Goal: Task Accomplishment & Management: Complete application form

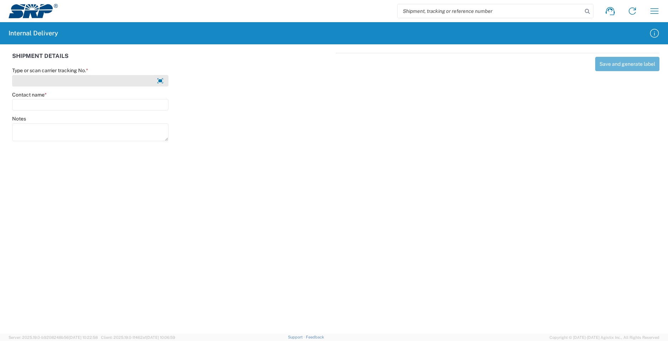
click at [66, 81] on input "Type or scan carrier tracking No. *" at bounding box center [90, 80] width 156 height 11
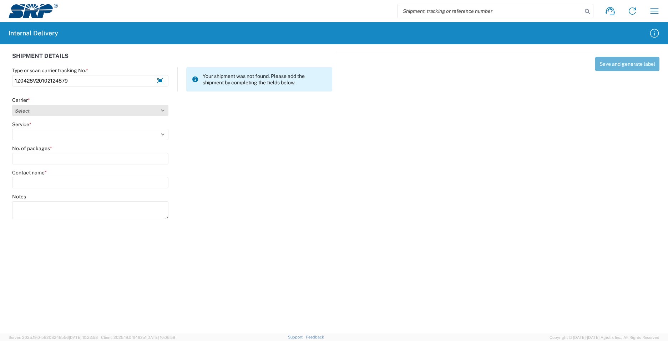
type input "1Z0428V20102124879"
click at [164, 107] on select "Select Amazon Logistics ATI Trucking BC Dimerco Logistics Empire Southwest FedE…" at bounding box center [90, 110] width 156 height 11
select select "12"
click at [12, 105] on select "Select Amazon Logistics ATI Trucking BC Dimerco Logistics Empire Southwest FedE…" at bounding box center [90, 110] width 156 height 11
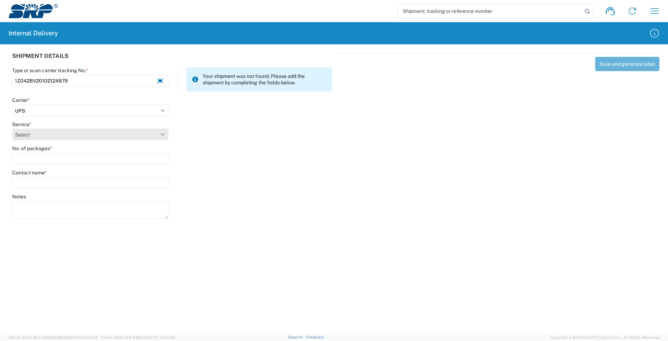
click at [164, 135] on select "Select 2nd Day Air 2nd Day Air A.M. 3 Day Select Basic BOUND PRINTED MATTER, UP…" at bounding box center [90, 134] width 156 height 11
select select "41"
click at [12, 129] on select "Select 2nd Day Air 2nd Day Air A.M. 3 Day Select Basic BOUND PRINTED MATTER, UP…" at bounding box center [90, 134] width 156 height 11
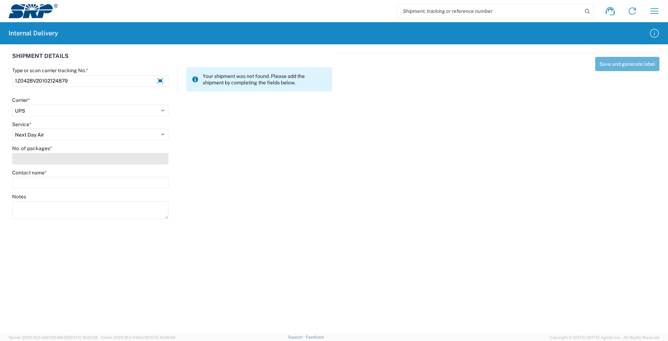
click at [52, 160] on input "No. of packages *" at bounding box center [90, 158] width 156 height 11
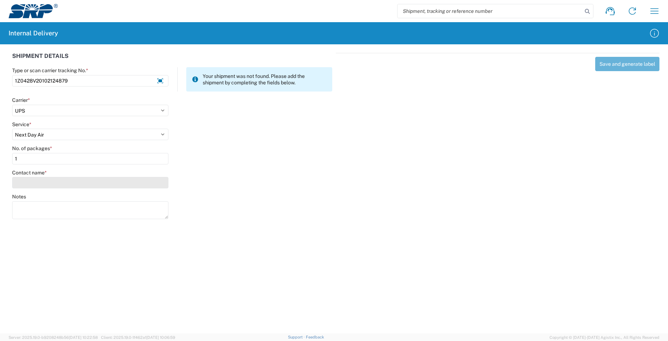
type input "1"
click at [59, 182] on input "Contact name *" at bounding box center [90, 182] width 156 height 11
type input "z"
type input "b"
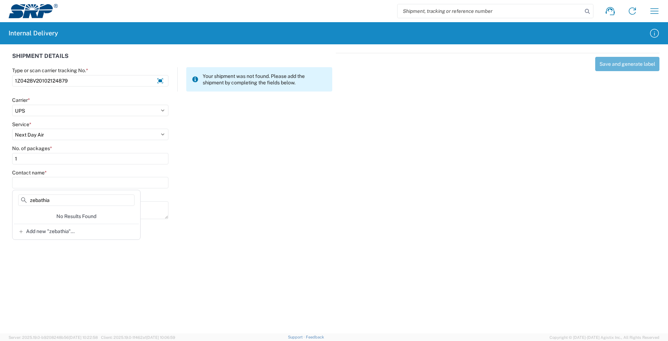
type input "zebathia"
drag, startPoint x: 58, startPoint y: 202, endPoint x: -1, endPoint y: 195, distance: 60.0
click at [0, 195] on html "Shipment request Shipment tracking Internal delivery Transit update My profile …" at bounding box center [334, 170] width 668 height 341
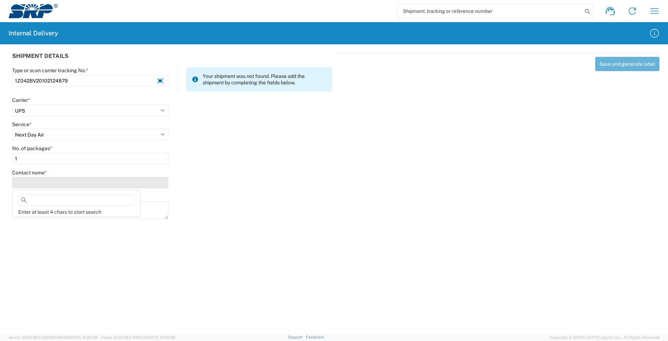
click at [18, 182] on input "Contact name *" at bounding box center [90, 182] width 156 height 11
type input "a"
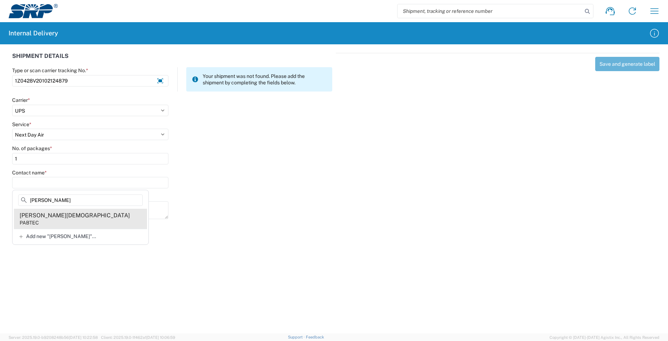
type input "[PERSON_NAME]"
click at [42, 221] on agx-address-suggestion-item "[PERSON_NAME]" at bounding box center [80, 219] width 133 height 20
type input "[PERSON_NAME][DEMOGRAPHIC_DATA]"
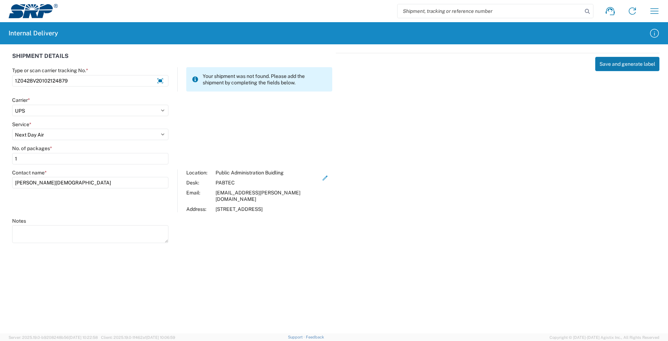
click at [642, 64] on button "Save and generate label" at bounding box center [628, 64] width 64 height 14
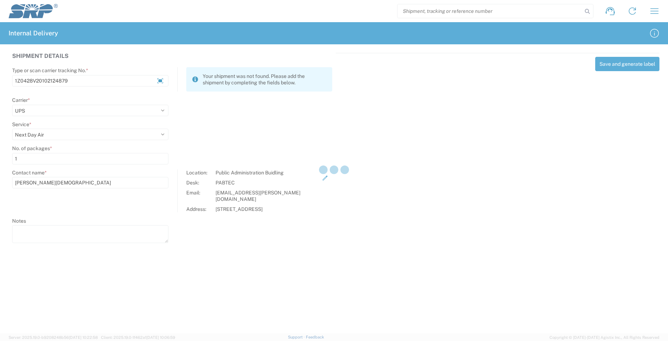
select select
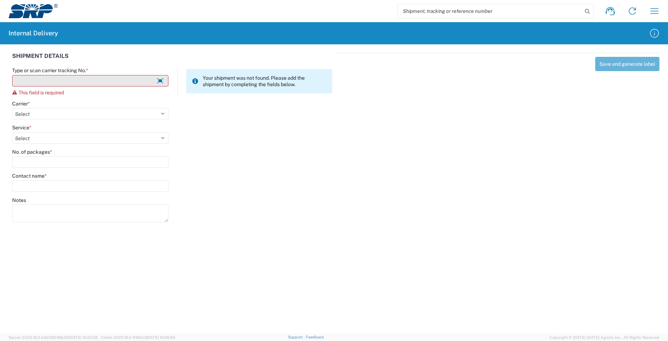
click at [79, 84] on input "Type or scan carrier tracking No. *" at bounding box center [90, 80] width 156 height 11
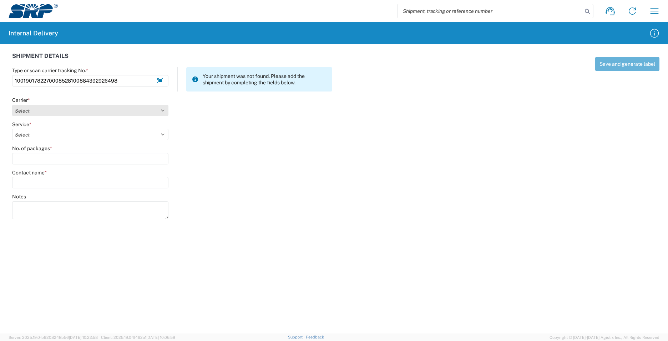
type input "1001901782270008528100884392926498"
click at [151, 111] on select "Select Amazon Logistics ATI Trucking BC Dimerco Logistics Empire Southwest FedE…" at bounding box center [90, 110] width 156 height 11
select select "5"
click at [12, 105] on select "Select Amazon Logistics ATI Trucking BC Dimerco Logistics Empire Southwest FedE…" at bounding box center [90, 110] width 156 height 11
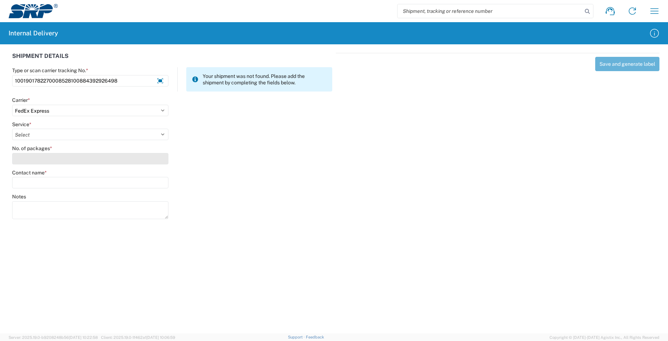
click at [36, 157] on input "No. of packages *" at bounding box center [90, 158] width 156 height 11
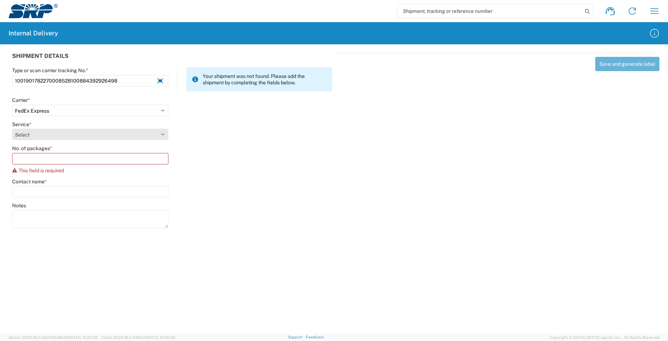
click at [165, 135] on select "Select 1Day Freight 2Day 2Day AM 2Day AM One Rate 2Day Freight 2Day One Rate 3 …" at bounding box center [90, 134] width 156 height 11
select select "9"
click at [12, 129] on select "Select 1Day Freight 2Day 2Day AM 2Day AM One Rate 2Day Freight 2Day One Rate 3 …" at bounding box center [90, 134] width 156 height 11
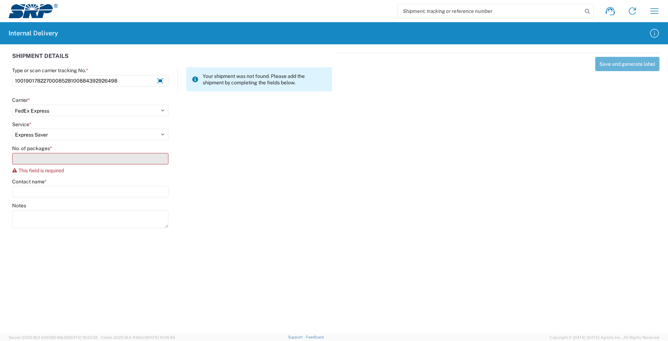
click at [38, 157] on input "No. of packages *" at bounding box center [90, 158] width 156 height 11
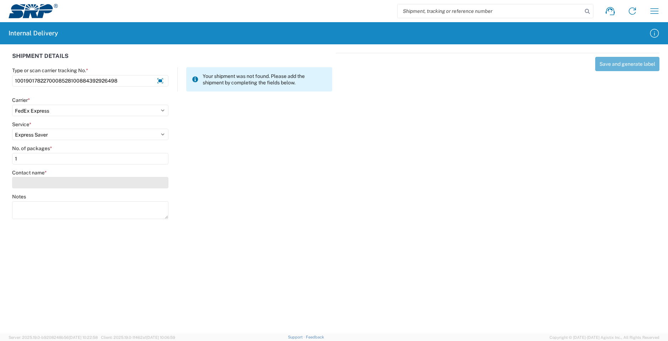
type input "1"
click at [43, 182] on input "Contact name *" at bounding box center [90, 182] width 156 height 11
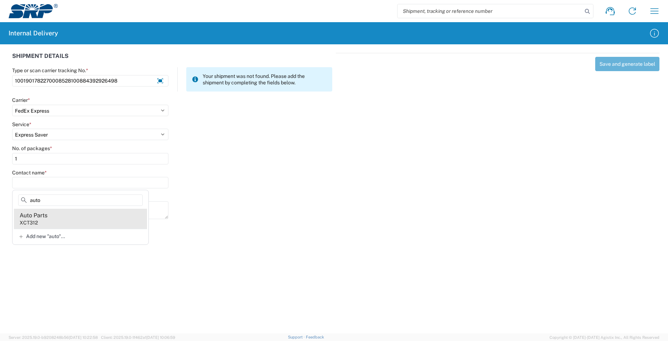
type input "auto"
click at [39, 216] on div "Auto Parts" at bounding box center [34, 215] width 28 height 8
type input "Auto Parts"
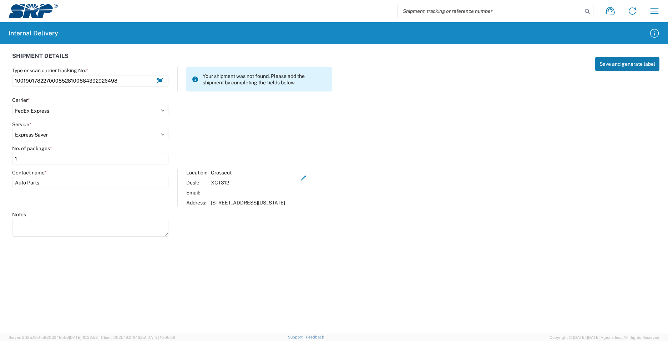
click at [621, 63] on button "Save and generate label" at bounding box center [628, 64] width 64 height 14
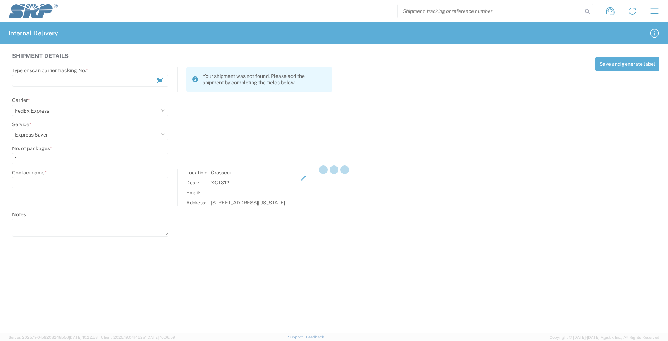
select select
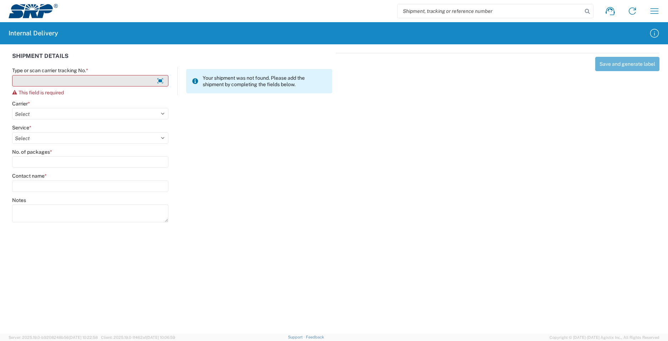
click at [115, 80] on input "Type or scan carrier tracking No. *" at bounding box center [90, 80] width 156 height 11
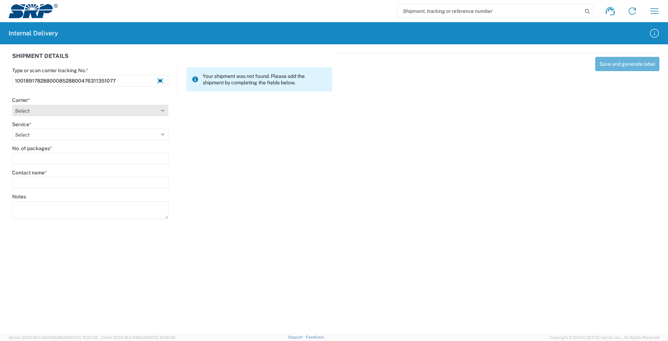
type input "1001891782880008528800476311351077"
click at [164, 111] on select "Select Amazon Logistics ATI Trucking BC Dimerco Logistics Empire Southwest FedE…" at bounding box center [90, 110] width 156 height 11
select select "5"
click at [12, 105] on select "Select Amazon Logistics ATI Trucking BC Dimerco Logistics Empire Southwest FedE…" at bounding box center [90, 110] width 156 height 11
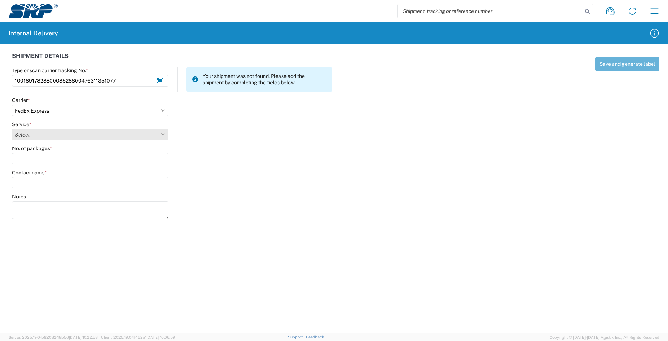
click at [158, 135] on select "Select 1Day Freight 2Day 2Day AM 2Day AM One Rate 2Day Freight 2Day One Rate 3 …" at bounding box center [90, 134] width 156 height 11
select select "9"
click at [12, 129] on select "Select 1Day Freight 2Day 2Day AM 2Day AM One Rate 2Day Freight 2Day One Rate 3 …" at bounding box center [90, 134] width 156 height 11
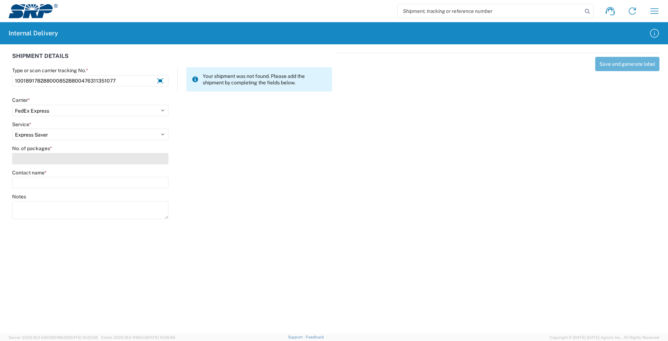
click at [54, 155] on input "No. of packages *" at bounding box center [90, 158] width 156 height 11
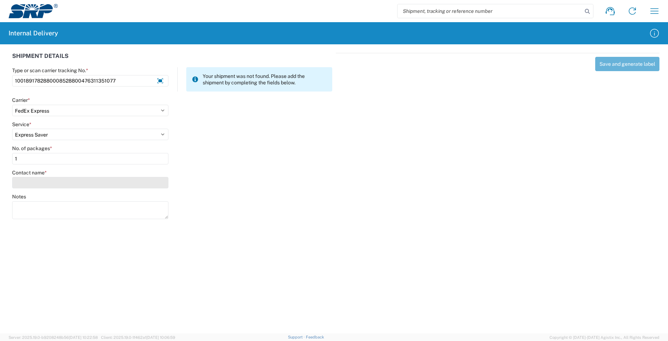
type input "1"
click at [47, 185] on input "Contact name *" at bounding box center [90, 182] width 156 height 11
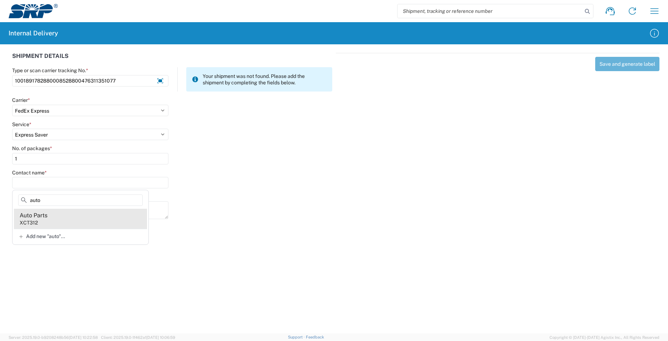
type input "auto"
click at [34, 217] on div "Auto Parts" at bounding box center [34, 215] width 28 height 8
type input "Auto Parts"
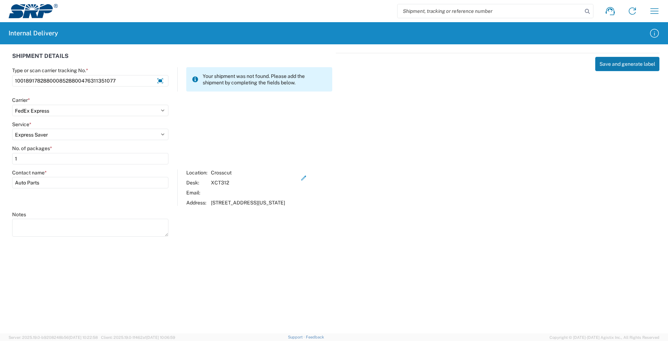
click at [612, 62] on button "Save and generate label" at bounding box center [628, 64] width 64 height 14
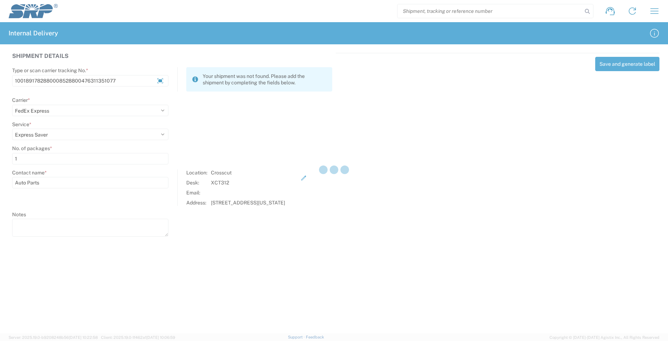
select select
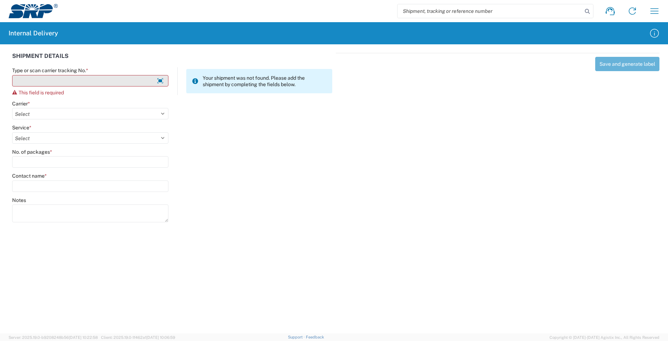
click at [47, 83] on input "Type or scan carrier tracking No. *" at bounding box center [90, 80] width 156 height 11
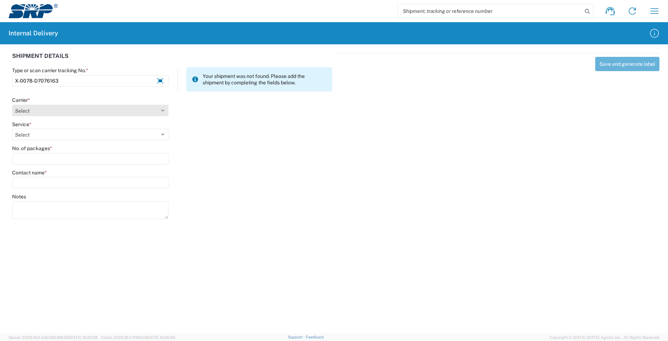
type input "X-0078-D7076163"
click at [164, 111] on select "Select Amazon Logistics ATI Trucking BC Dimerco Logistics Empire Southwest FedE…" at bounding box center [90, 110] width 156 height 11
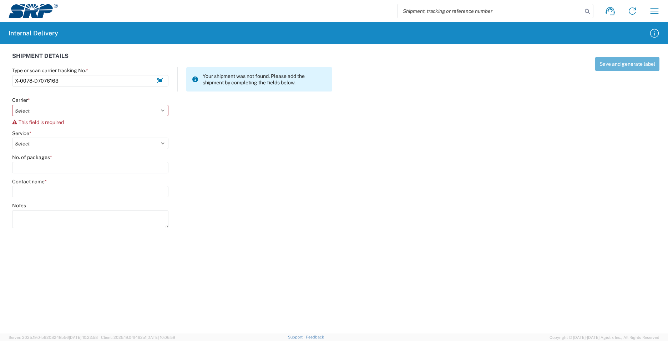
drag, startPoint x: 111, startPoint y: 82, endPoint x: -1, endPoint y: 81, distance: 112.5
click at [0, 81] on html "Shipment request Shipment tracking Internal delivery Transit update My profile …" at bounding box center [334, 170] width 668 height 341
type input "9622001900000413498900884390061492"
click at [161, 106] on select "Select Amazon Logistics ATI Trucking BC Dimerco Logistics Empire Southwest FedE…" at bounding box center [90, 110] width 156 height 11
select select "5"
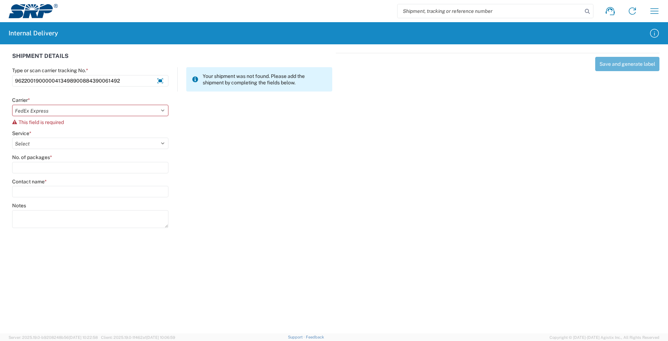
click at [12, 105] on select "Select Amazon Logistics ATI Trucking BC Dimerco Logistics Empire Southwest FedE…" at bounding box center [90, 110] width 156 height 11
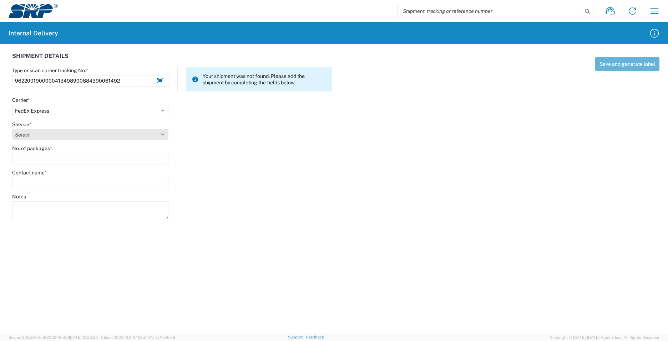
click at [166, 134] on select "Select 1Day Freight 2Day 2Day AM 2Day AM One Rate 2Day Freight 2Day One Rate 3 …" at bounding box center [90, 134] width 156 height 11
select select "12"
click at [12, 129] on select "Select 1Day Freight 2Day 2Day AM 2Day AM One Rate 2Day Freight 2Day One Rate 3 …" at bounding box center [90, 134] width 156 height 11
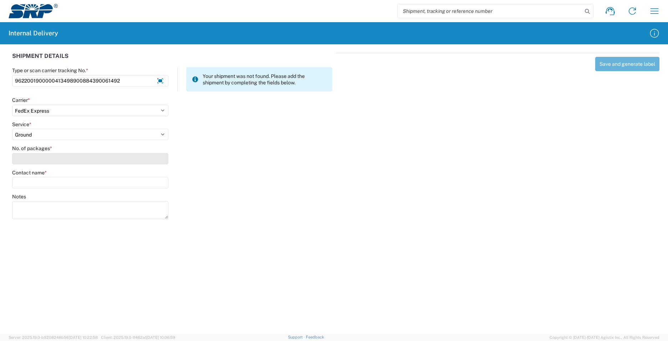
click at [56, 159] on input "No. of packages *" at bounding box center [90, 158] width 156 height 11
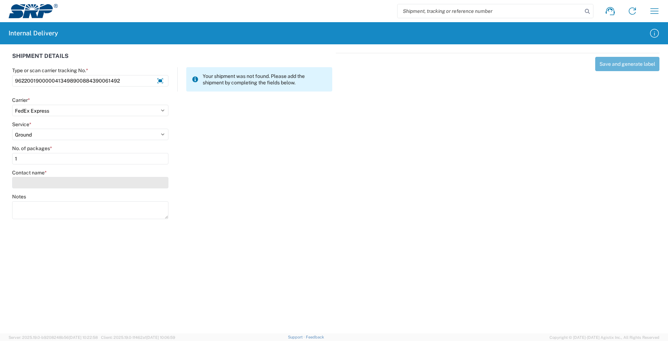
type input "1"
click at [49, 185] on input "Contact name *" at bounding box center [90, 182] width 156 height 11
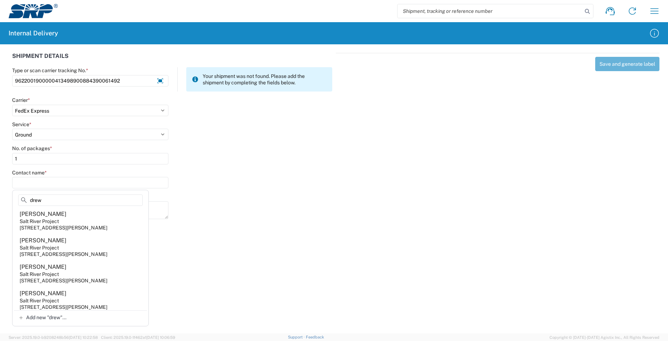
scroll to position [536, 0]
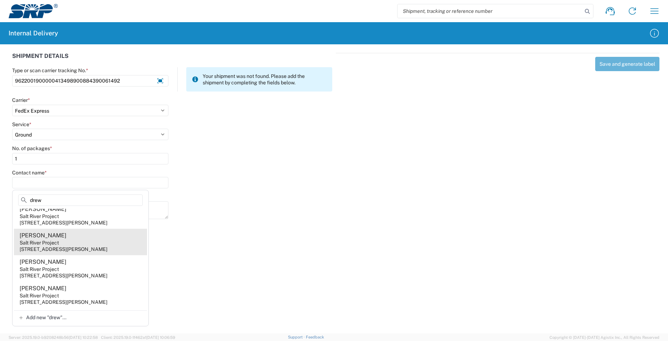
type input "drew"
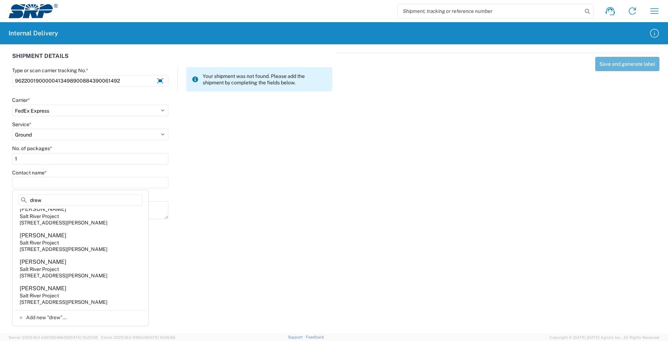
click at [65, 255] on agx-address-suggestion-item "[PERSON_NAME] Salt River Project [STREET_ADDRESS][PERSON_NAME]" at bounding box center [80, 242] width 133 height 26
type input "[PERSON_NAME]"
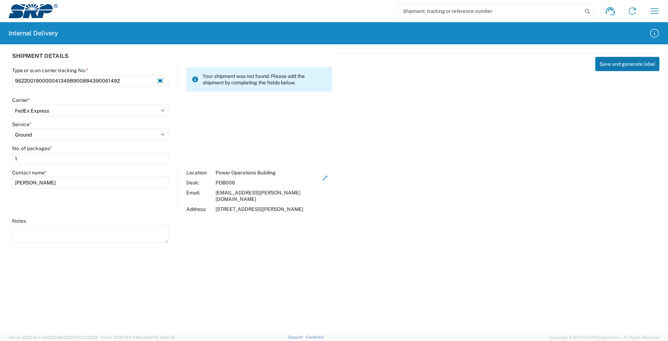
click at [625, 65] on button "Save and generate label" at bounding box center [628, 64] width 64 height 14
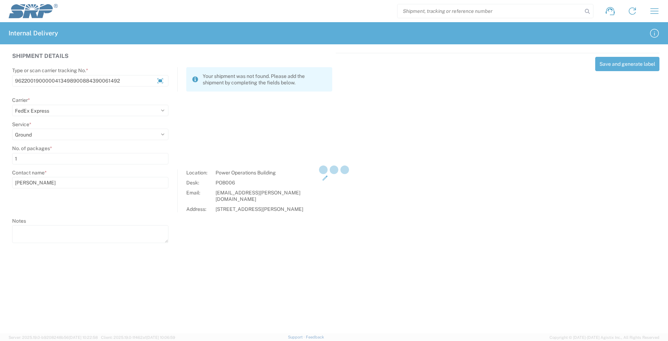
select select
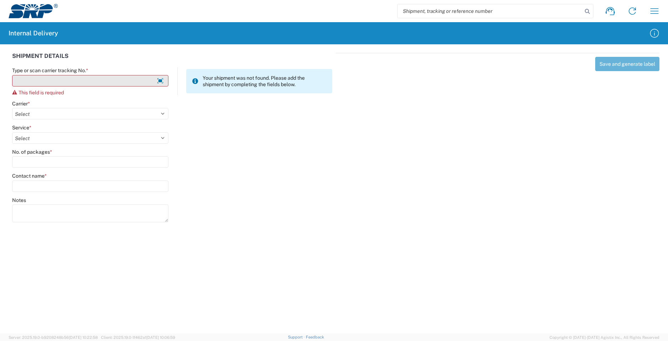
click at [72, 83] on input "Type or scan carrier tracking No. *" at bounding box center [90, 80] width 156 height 11
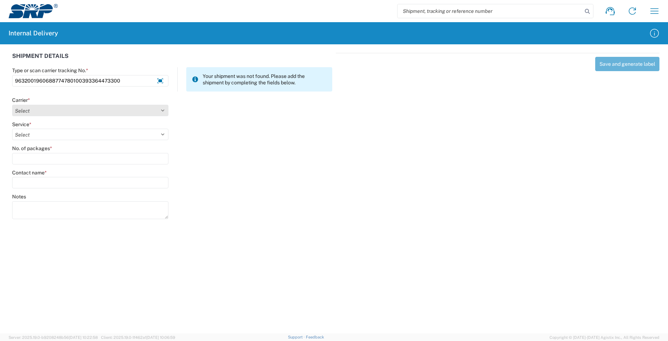
type input "9632001960688774780100393364473300"
click at [162, 111] on select "Select Amazon Logistics ATI Trucking BC Dimerco Logistics Empire Southwest FedE…" at bounding box center [90, 110] width 156 height 11
select select "5"
click at [12, 105] on select "Select Amazon Logistics ATI Trucking BC Dimerco Logistics Empire Southwest FedE…" at bounding box center [90, 110] width 156 height 11
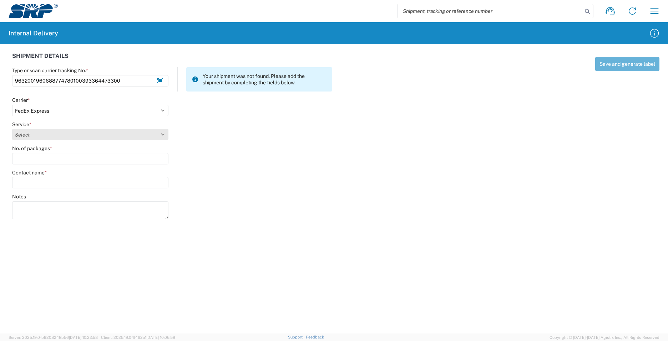
click at [161, 132] on select "Select 1Day Freight 2Day 2Day AM 2Day AM One Rate 2Day Freight 2Day One Rate 3 …" at bounding box center [90, 134] width 156 height 11
select select "12"
click at [12, 129] on select "Select 1Day Freight 2Day 2Day AM 2Day AM One Rate 2Day Freight 2Day One Rate 3 …" at bounding box center [90, 134] width 156 height 11
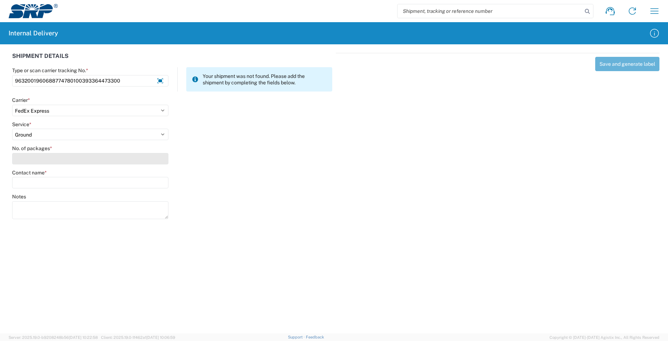
click at [145, 159] on input "No. of packages *" at bounding box center [90, 158] width 156 height 11
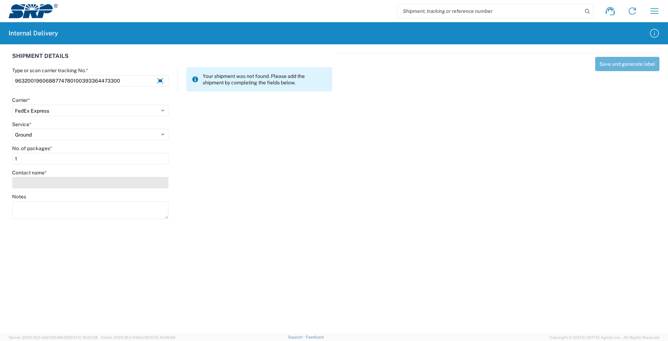
type input "1"
click at [144, 183] on input "Contact name *" at bounding box center [90, 182] width 156 height 11
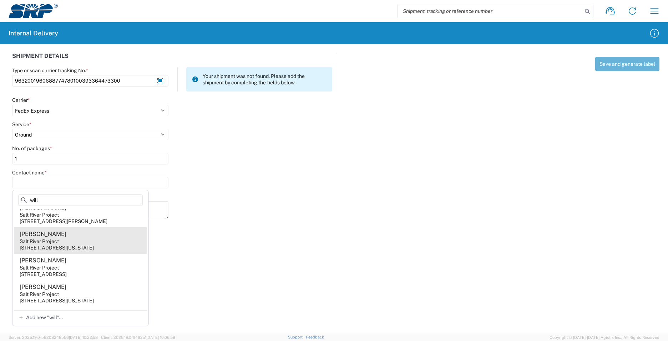
scroll to position [1126, 0]
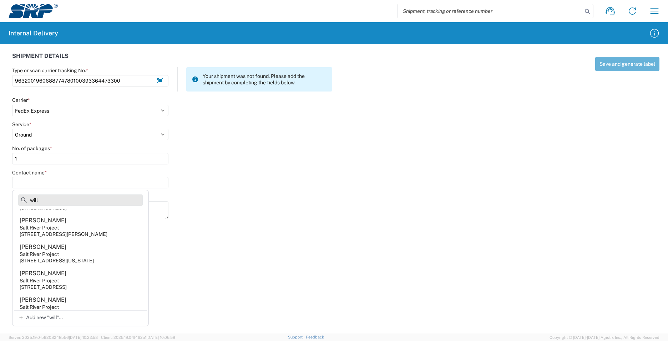
click at [70, 200] on input "will" at bounding box center [80, 199] width 125 height 11
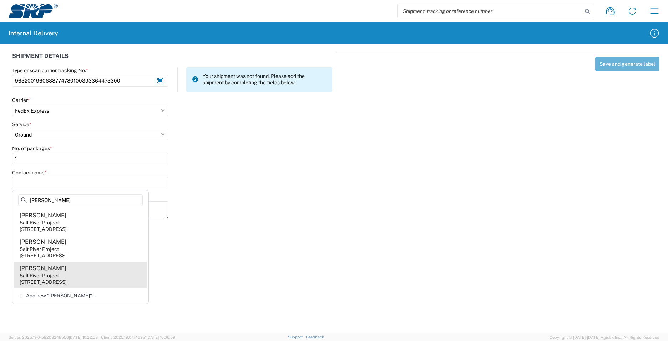
type input "[PERSON_NAME]"
click at [33, 275] on div "Salt River Project" at bounding box center [39, 275] width 39 height 6
type input "[PERSON_NAME]"
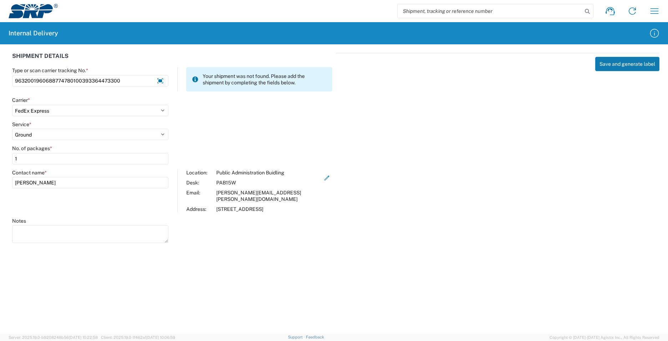
click at [647, 63] on button "Save and generate label" at bounding box center [628, 64] width 64 height 14
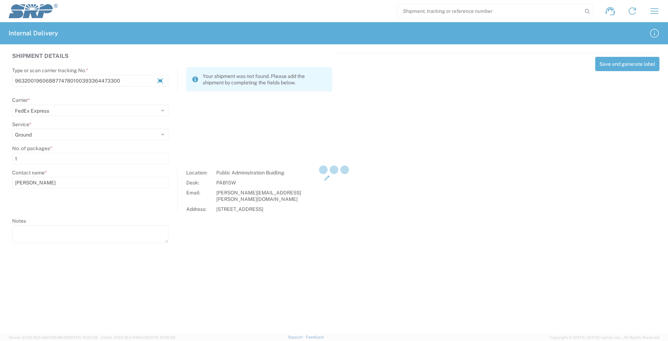
select select
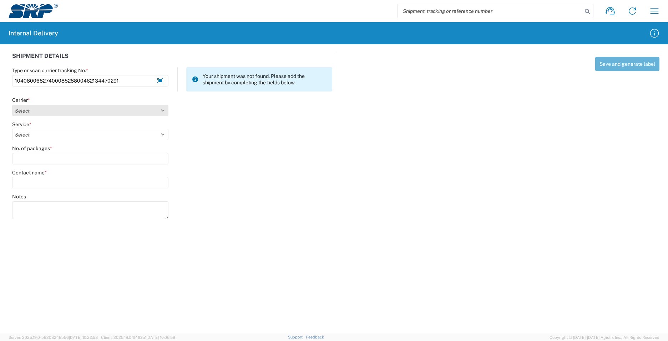
type input "1040800682740008528800462134470291"
click at [166, 112] on select "Select Amazon Logistics ATI Trucking BC Dimerco Logistics Empire Southwest FedE…" at bounding box center [90, 110] width 156 height 11
select select "5"
click at [12, 105] on select "Select Amazon Logistics ATI Trucking BC Dimerco Logistics Empire Southwest FedE…" at bounding box center [90, 110] width 156 height 11
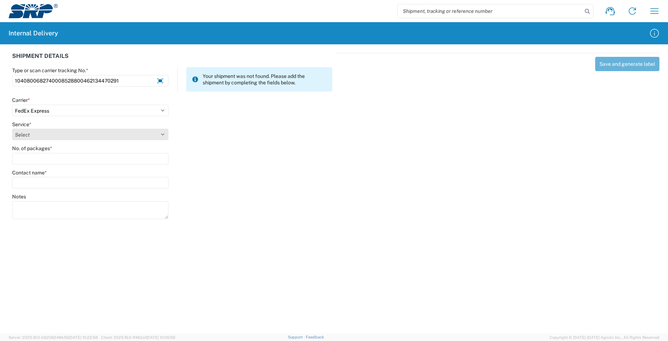
click at [164, 138] on select "Select 1Day Freight 2Day 2Day AM 2Day AM One Rate 2Day Freight 2Day One Rate 3 …" at bounding box center [90, 134] width 156 height 11
select select "7"
click at [12, 129] on select "Select 1Day Freight 2Day 2Day AM 2Day AM One Rate 2Day Freight 2Day One Rate 3 …" at bounding box center [90, 134] width 156 height 11
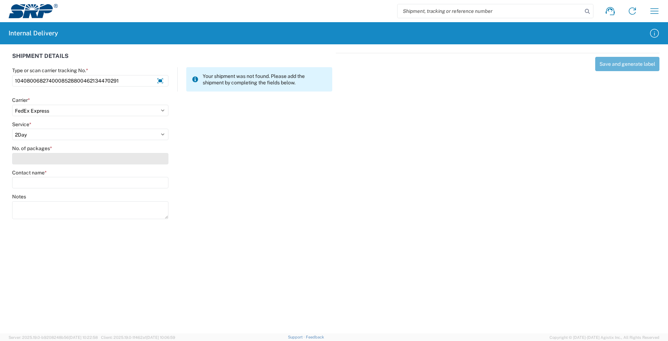
click at [68, 159] on input "No. of packages *" at bounding box center [90, 158] width 156 height 11
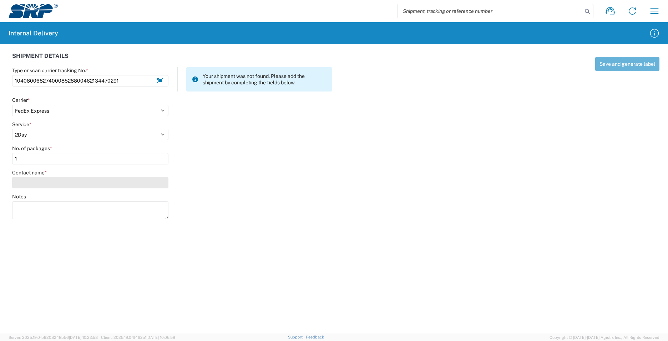
type input "1"
drag, startPoint x: 68, startPoint y: 185, endPoint x: 72, endPoint y: 185, distance: 4.0
click at [69, 184] on input "Contact name *" at bounding box center [90, 182] width 156 height 11
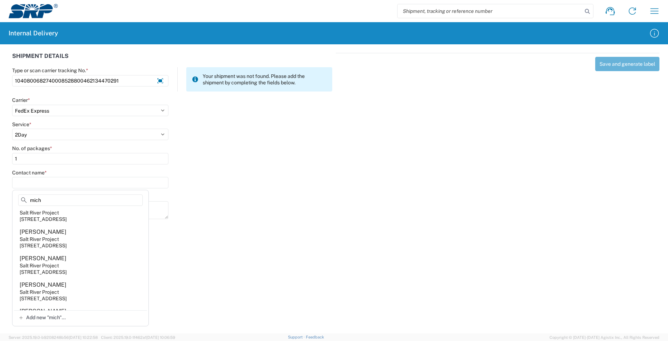
scroll to position [750, 0]
type input "mich"
click at [41, 216] on div "Salt River Project" at bounding box center [39, 212] width 39 height 6
type input "[PERSON_NAME]"
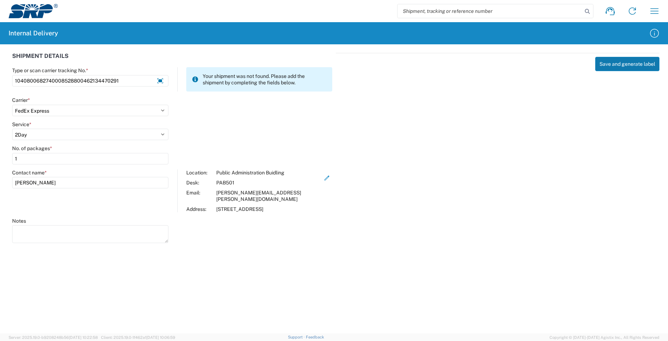
click at [635, 64] on button "Save and generate label" at bounding box center [628, 64] width 64 height 14
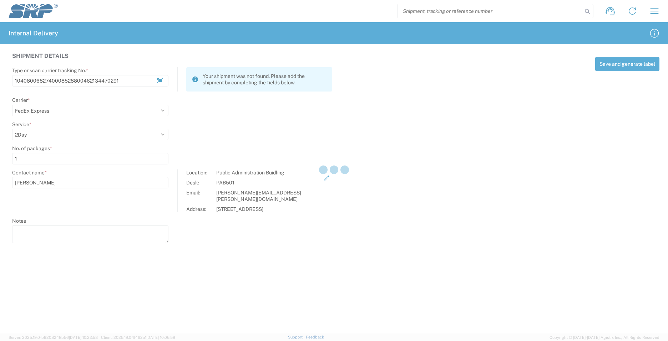
select select
